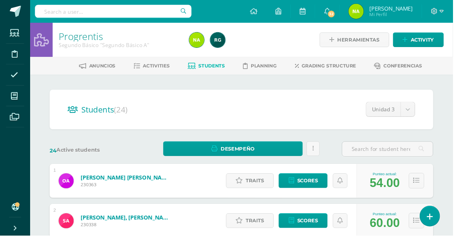
click at [458, 235] on link at bounding box center [447, 224] width 20 height 21
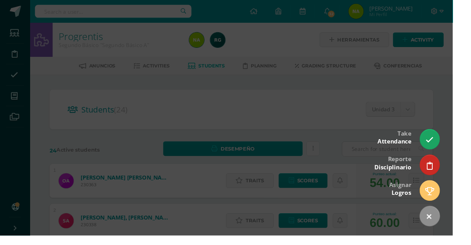
click at [464, 58] on div at bounding box center [235, 122] width 471 height 245
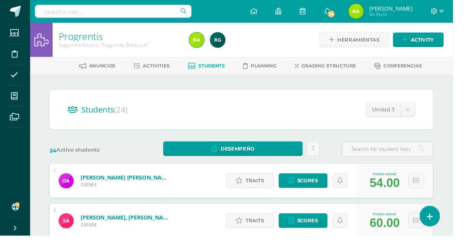
click at [15, 107] on span at bounding box center [15, 100] width 18 height 18
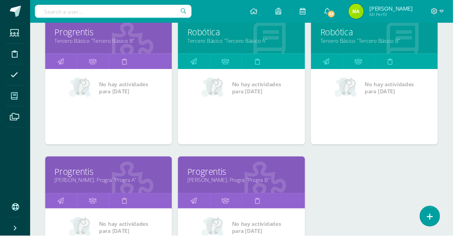
scroll to position [629, 0]
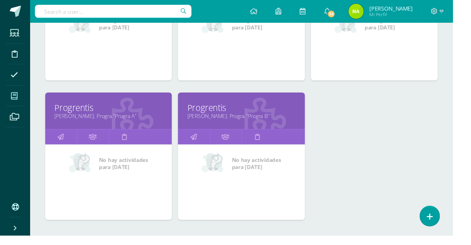
click at [225, 117] on link "Quinto Bach. Progra "Progra B"" at bounding box center [251, 120] width 112 height 7
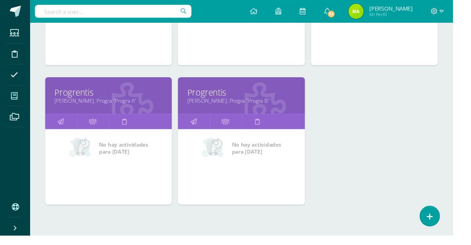
scroll to position [664, 0]
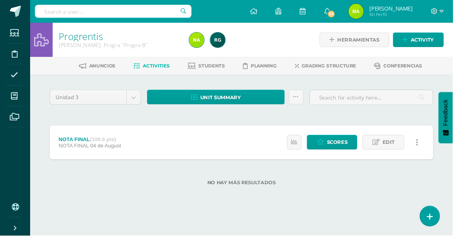
click at [458, 235] on link at bounding box center [447, 224] width 20 height 21
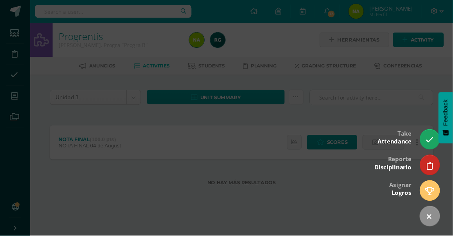
click at [452, 150] on icon at bounding box center [448, 145] width 8 height 8
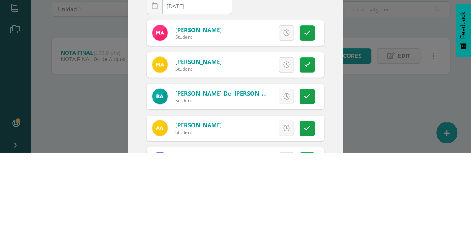
click at [310, 123] on icon at bounding box center [307, 125] width 7 height 7
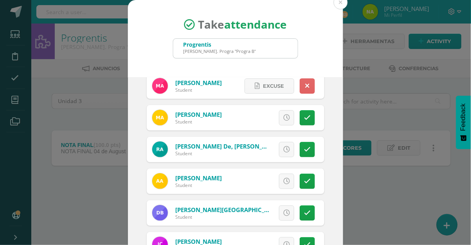
scroll to position [40, 0]
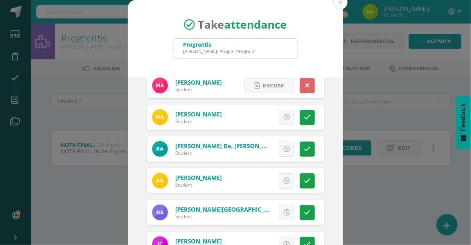
click at [307, 120] on link at bounding box center [307, 117] width 15 height 15
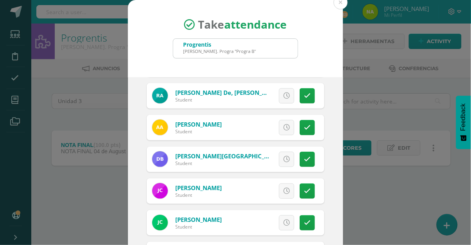
scroll to position [94, 0]
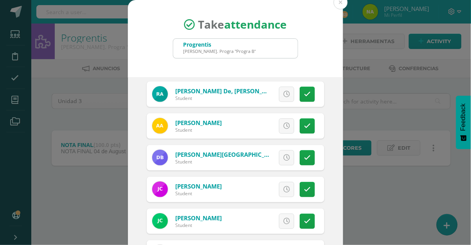
click at [310, 97] on link at bounding box center [307, 94] width 15 height 15
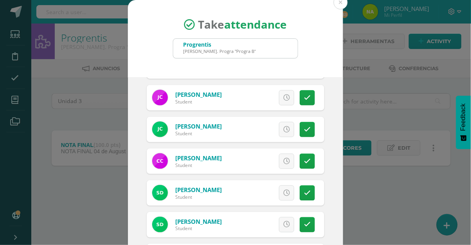
scroll to position [184, 0]
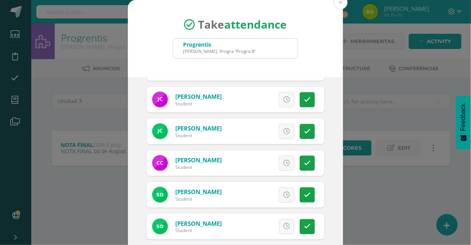
click at [307, 106] on link at bounding box center [307, 99] width 15 height 15
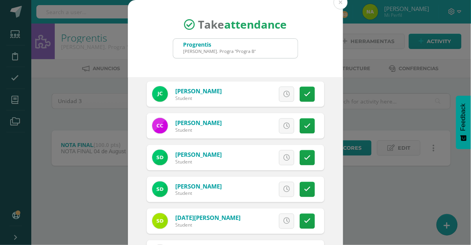
scroll to position [222, 0]
click at [306, 99] on link at bounding box center [307, 93] width 15 height 15
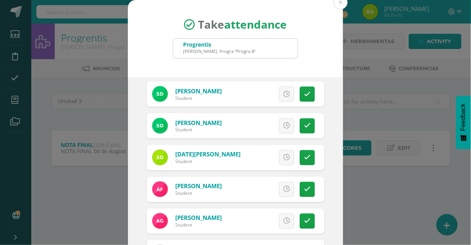
scroll to position [287, 0]
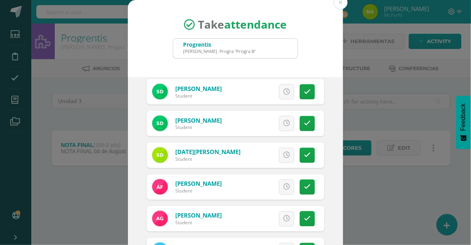
click at [308, 92] on icon at bounding box center [307, 91] width 7 height 7
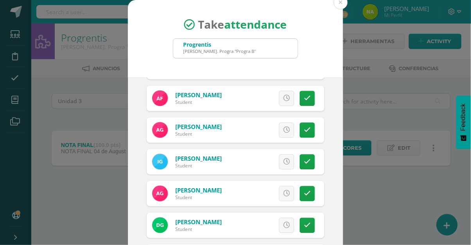
scroll to position [376, 0]
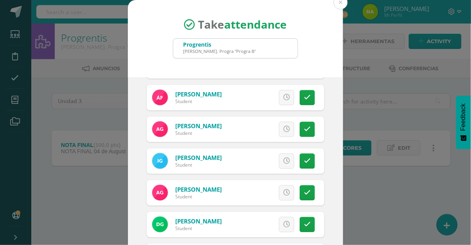
click at [309, 99] on icon at bounding box center [307, 97] width 7 height 7
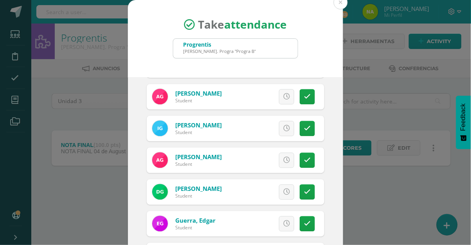
scroll to position [410, 0]
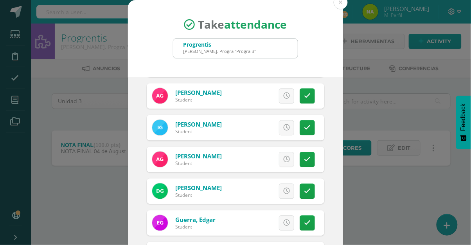
click at [310, 96] on icon at bounding box center [307, 96] width 7 height 7
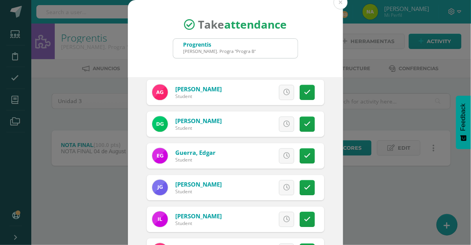
scroll to position [477, 0]
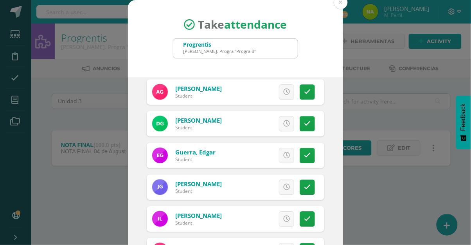
click at [309, 93] on icon at bounding box center [307, 91] width 7 height 7
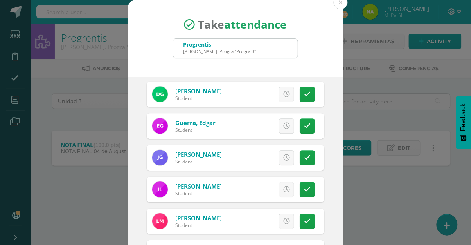
scroll to position [507, 0]
click at [308, 97] on link at bounding box center [307, 93] width 15 height 15
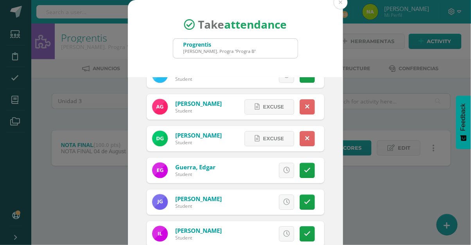
scroll to position [455, 0]
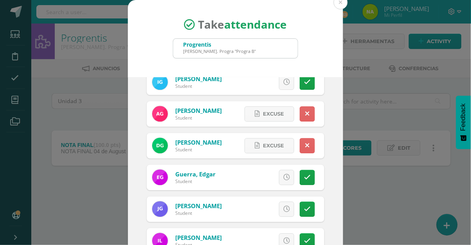
click at [310, 114] on link at bounding box center [307, 113] width 15 height 15
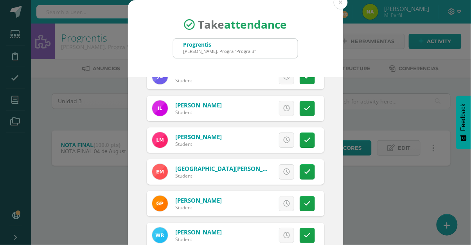
scroll to position [592, 0]
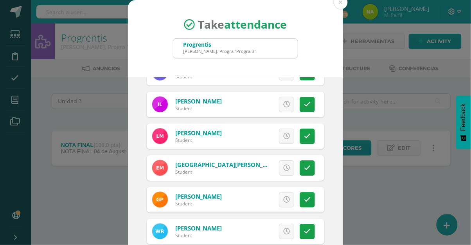
click at [307, 105] on icon at bounding box center [307, 104] width 7 height 7
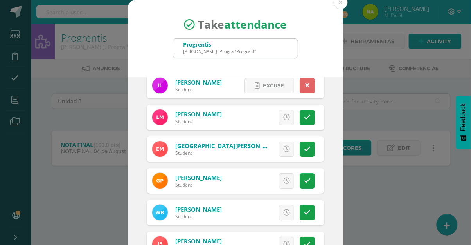
scroll to position [611, 0]
click at [306, 118] on icon at bounding box center [307, 117] width 7 height 7
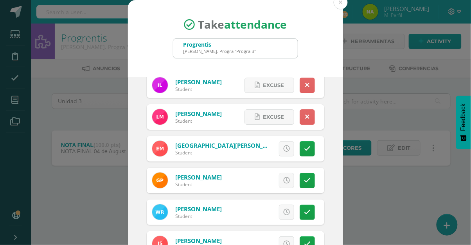
click at [309, 119] on icon at bounding box center [307, 117] width 4 height 7
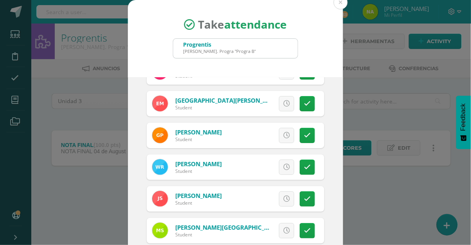
scroll to position [661, 0]
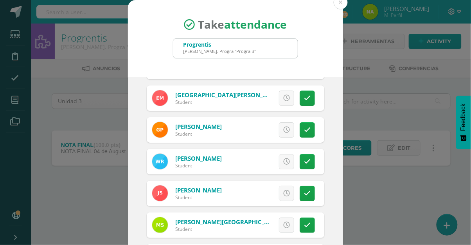
click at [310, 103] on link at bounding box center [307, 97] width 15 height 15
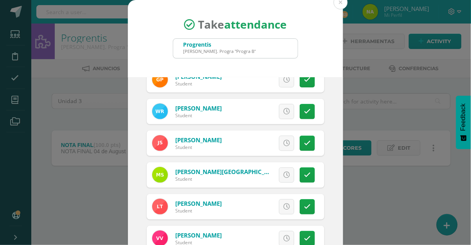
scroll to position [713, 0]
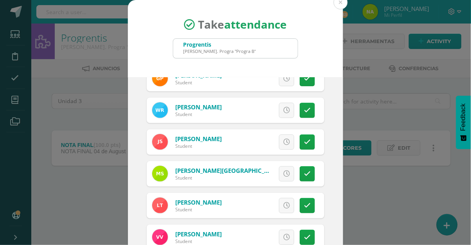
click at [312, 117] on link at bounding box center [307, 110] width 15 height 15
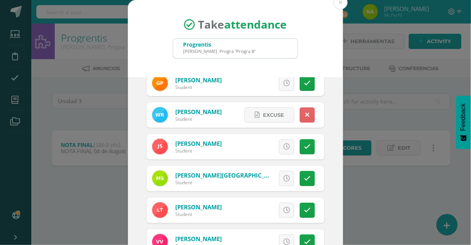
scroll to position [719, 0]
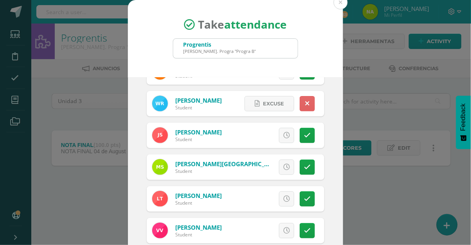
click at [310, 164] on icon at bounding box center [307, 167] width 7 height 7
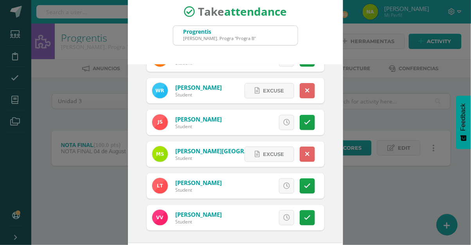
click at [308, 189] on link at bounding box center [307, 185] width 15 height 15
click at [312, 218] on link at bounding box center [307, 217] width 15 height 15
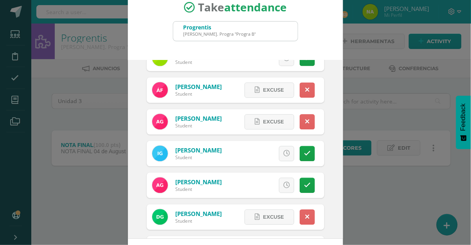
scroll to position [366, 0]
click at [306, 123] on icon at bounding box center [307, 122] width 4 height 7
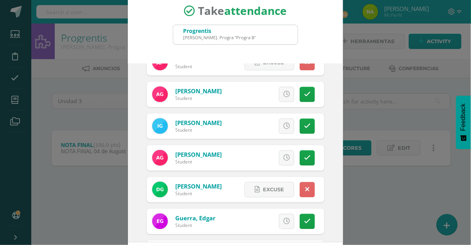
scroll to position [13, 0]
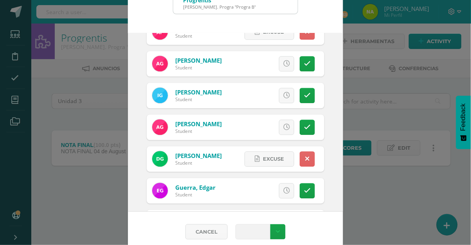
scroll to position [49, 0]
